Goal: Transaction & Acquisition: Purchase product/service

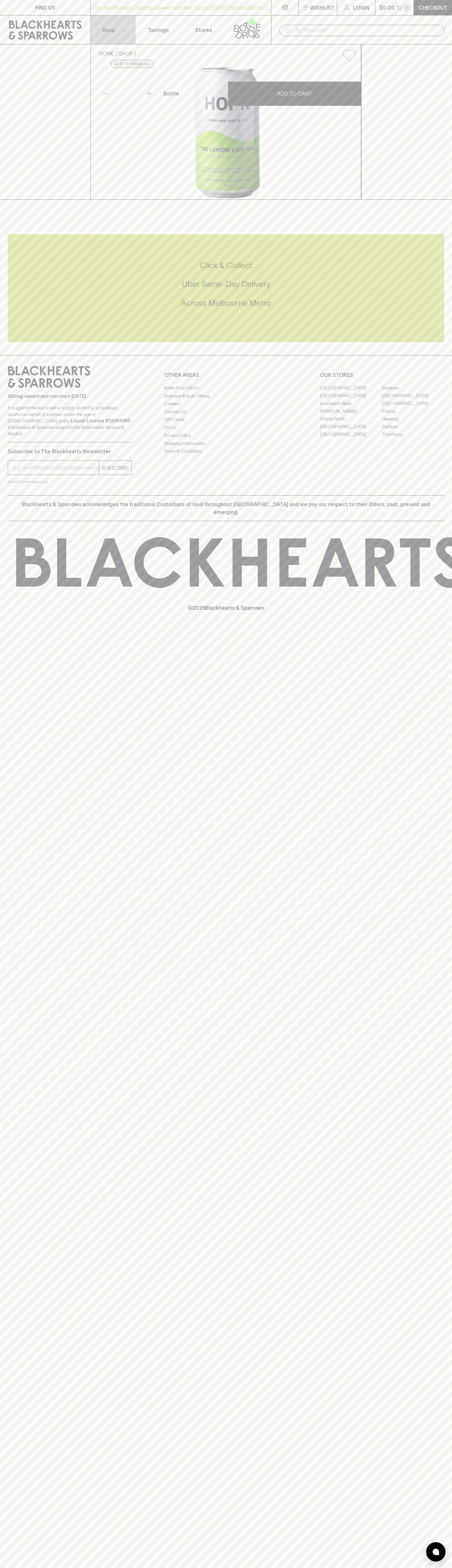
click at [100, 23] on button "Shop" at bounding box center [113, 29] width 45 height 29
click at [426, 1381] on div at bounding box center [226, 784] width 452 height 1568
click at [26, 1567] on html "FIND US | No Bad Bottles | Sibling Owned and Run Since 2006 | No Bad Bottles | …" at bounding box center [226, 784] width 452 height 1568
click at [21, 1433] on div at bounding box center [226, 784] width 452 height 1568
